Goal: Find specific page/section: Find specific page/section

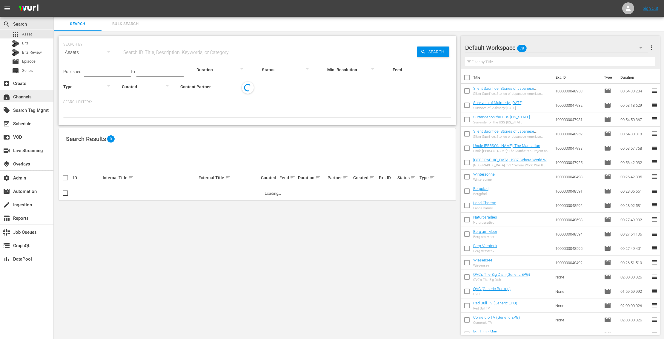
click at [33, 100] on div "subscriptions Channels" at bounding box center [26, 96] width 53 height 12
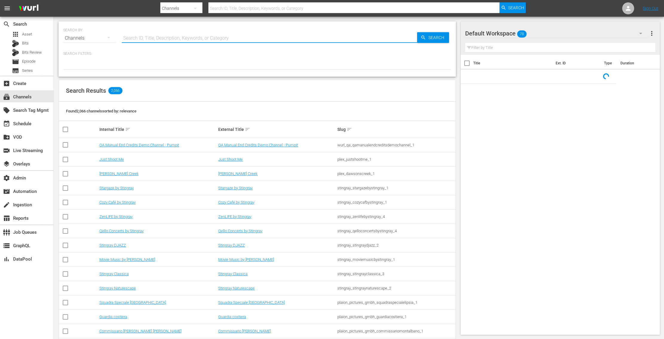
click at [161, 33] on input "text" at bounding box center [269, 38] width 295 height 14
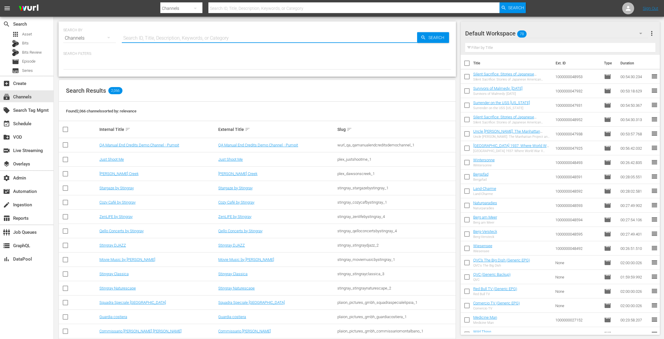
paste input "tv_one_llc_tvonestarsstories_1"
type input "tv_one_llc_tvonestarsstories_1"
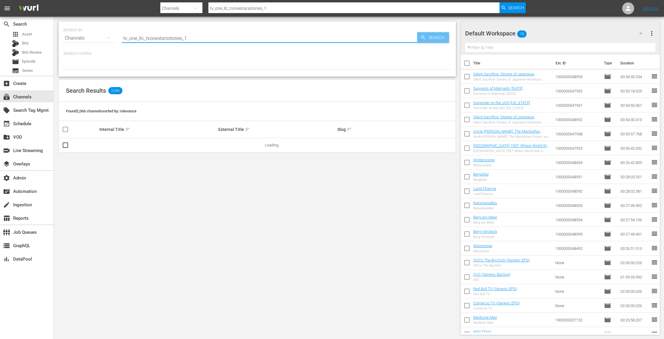
type input "tv_one_llc_tvonestarsstories_1"
click at [428, 42] on span "Search" at bounding box center [437, 37] width 23 height 11
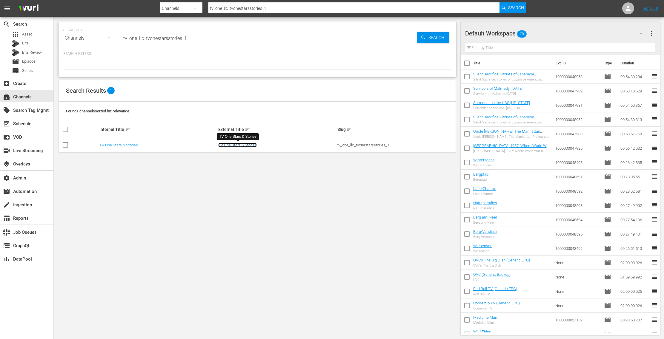
click at [233, 144] on link "TV One Stars & Stories" at bounding box center [237, 145] width 39 height 4
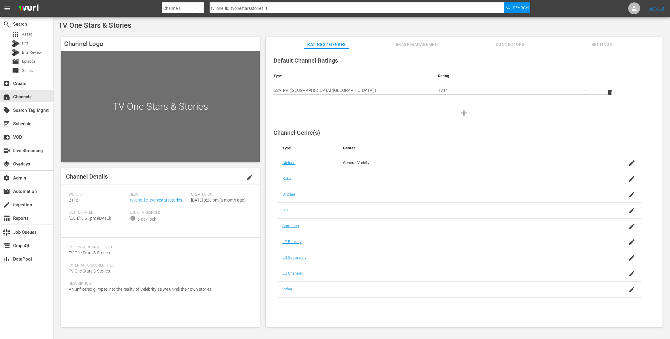
click at [296, 27] on div "TV One Stars & Stories" at bounding box center [361, 25] width 607 height 8
click at [603, 43] on span "Settings" at bounding box center [601, 44] width 45 height 7
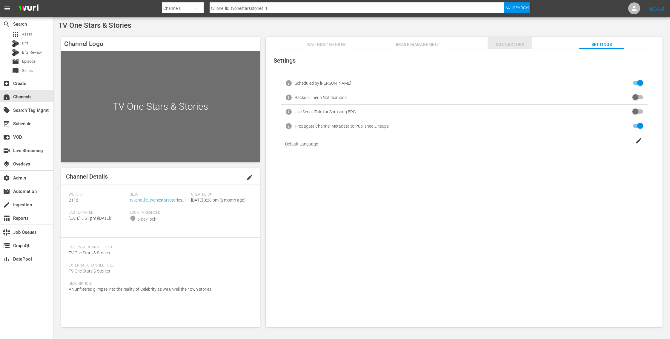
click at [504, 46] on span "Connectors" at bounding box center [510, 44] width 45 height 7
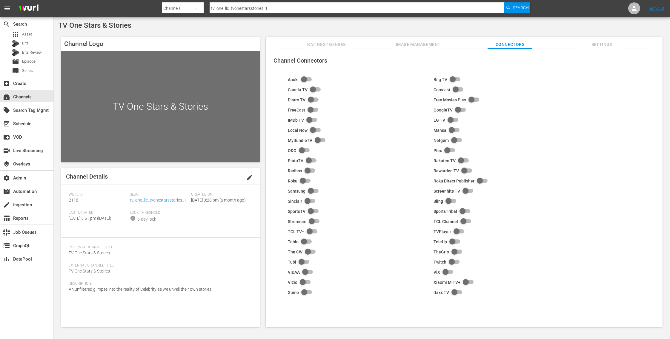
click at [410, 44] on span "Image Management" at bounding box center [418, 44] width 45 height 7
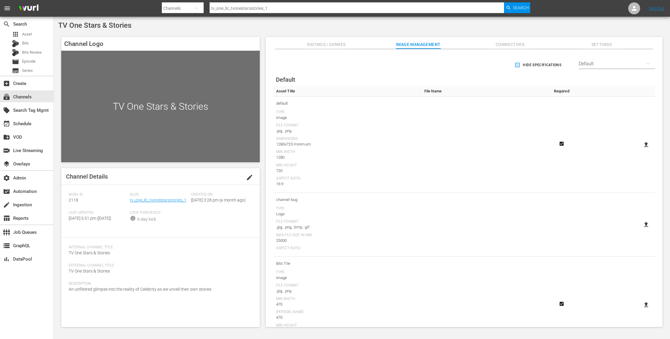
click at [338, 45] on span "Ratings / Genres" at bounding box center [326, 44] width 45 height 7
